Goal: Task Accomplishment & Management: Manage account settings

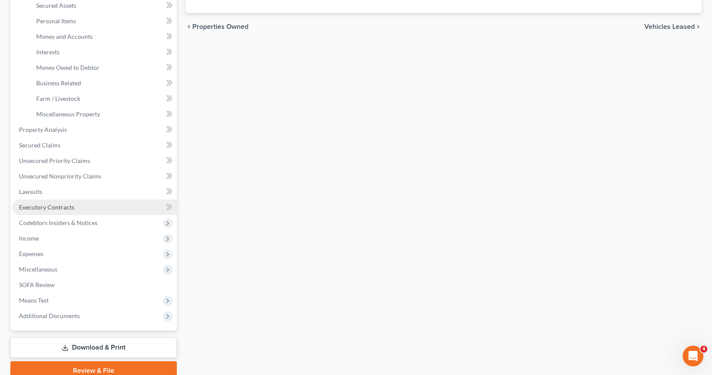
scroll to position [216, 0]
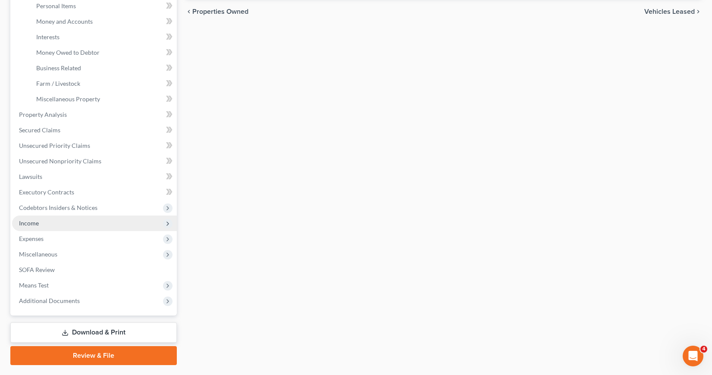
click at [45, 226] on span "Income" at bounding box center [94, 224] width 165 height 16
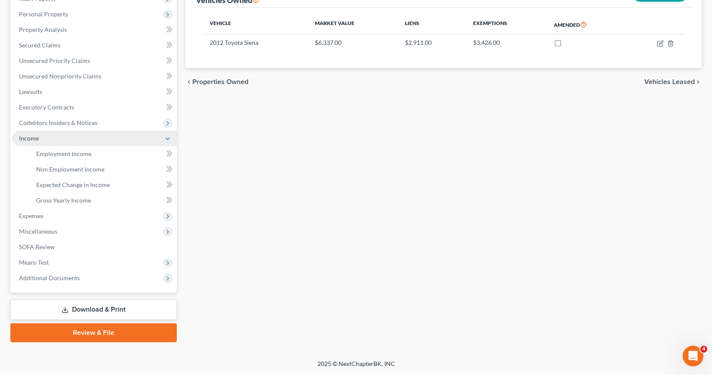
scroll to position [145, 0]
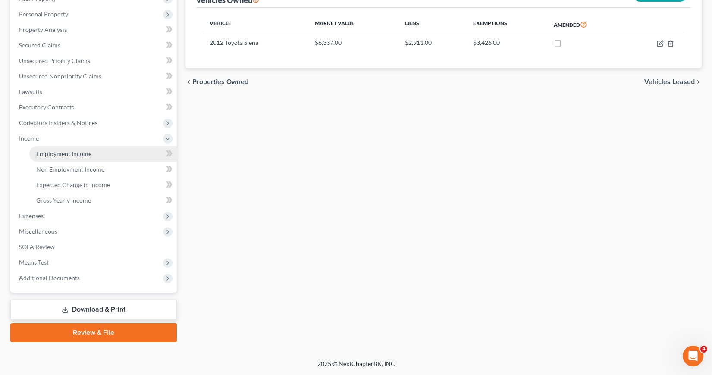
click at [81, 154] on span "Employment Income" at bounding box center [63, 153] width 55 height 7
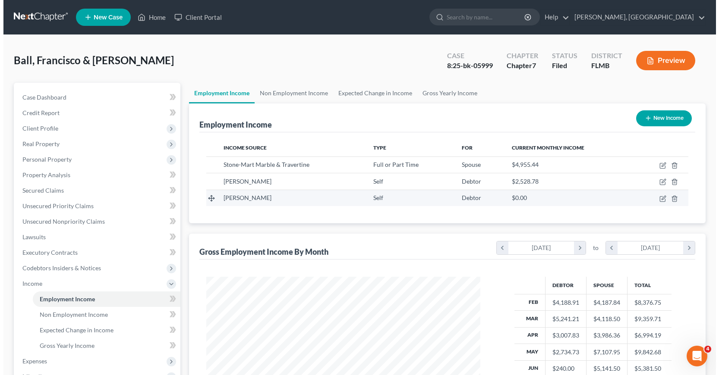
scroll to position [155, 291]
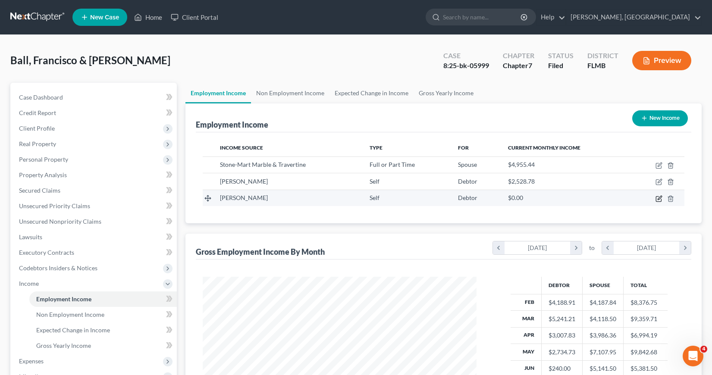
click at [659, 198] on icon "button" at bounding box center [659, 198] width 7 height 7
select select "1"
select select "9"
select select "0"
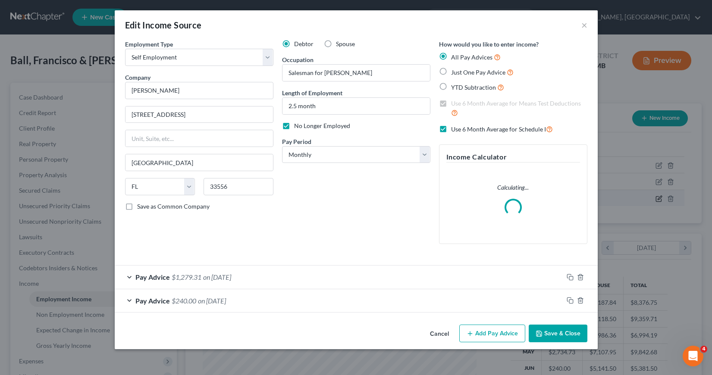
scroll to position [155, 294]
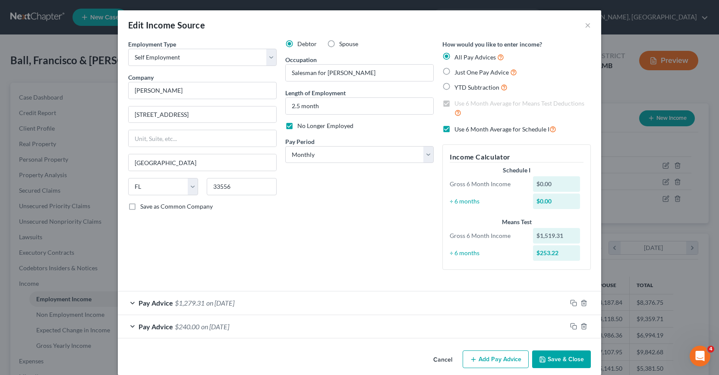
click at [553, 362] on button "Save & Close" at bounding box center [561, 360] width 59 height 18
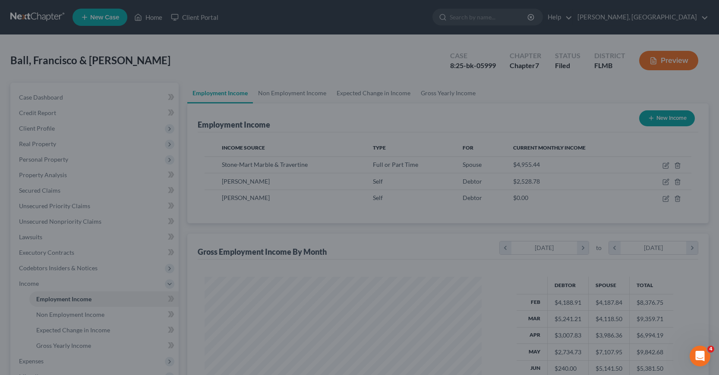
scroll to position [431203, 431066]
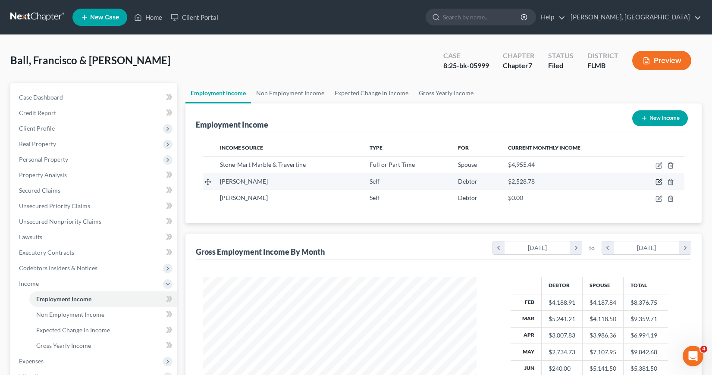
click at [658, 182] on icon "button" at bounding box center [660, 181] width 4 height 4
select select "1"
select select "9"
select select "0"
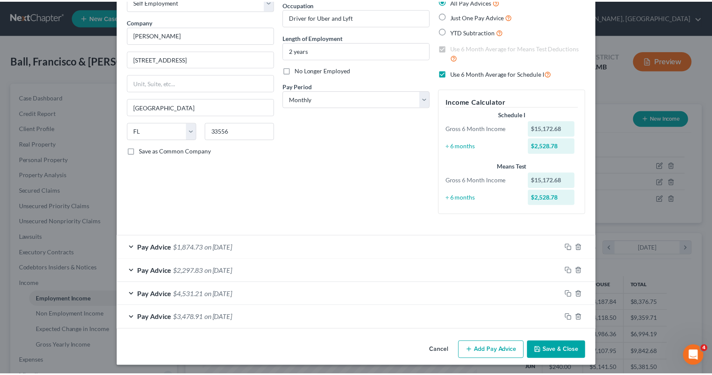
scroll to position [57, 0]
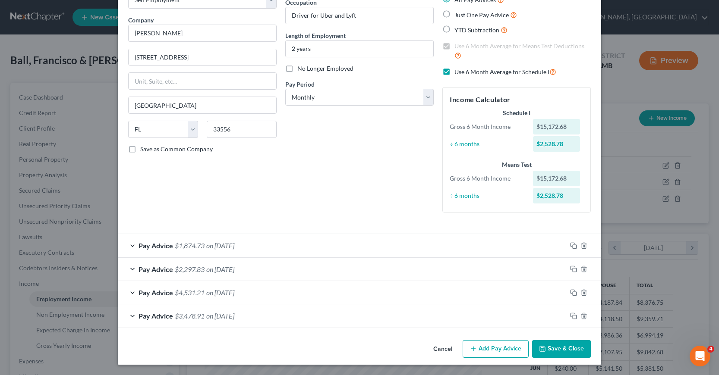
click at [549, 347] on button "Save & Close" at bounding box center [561, 349] width 59 height 18
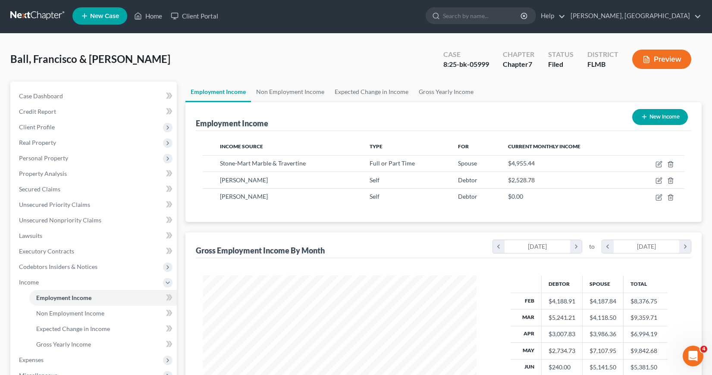
scroll to position [0, 0]
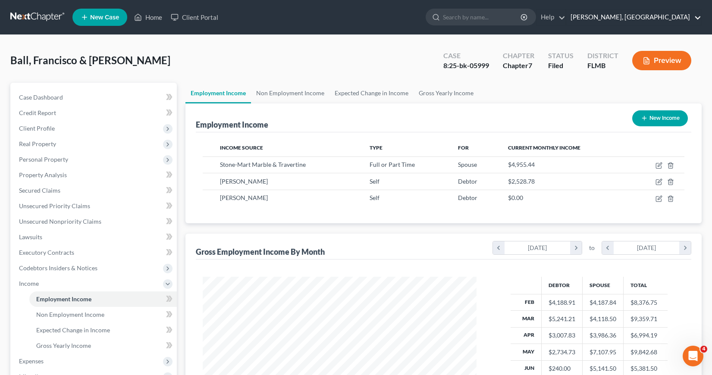
click at [698, 17] on link "Ivonne L. Fernandez, PA" at bounding box center [633, 17] width 135 height 16
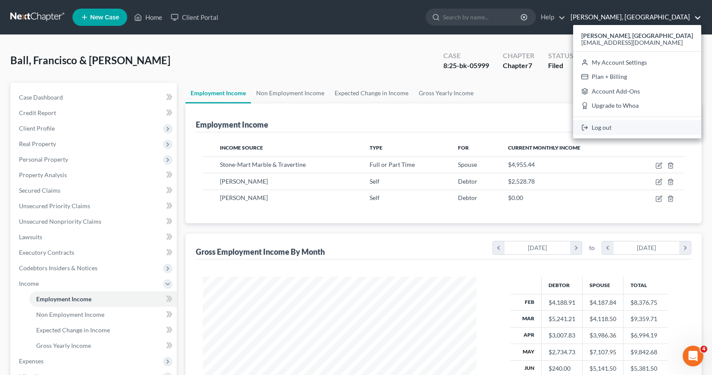
click at [610, 126] on link "Log out" at bounding box center [637, 127] width 128 height 15
